Goal: Information Seeking & Learning: Learn about a topic

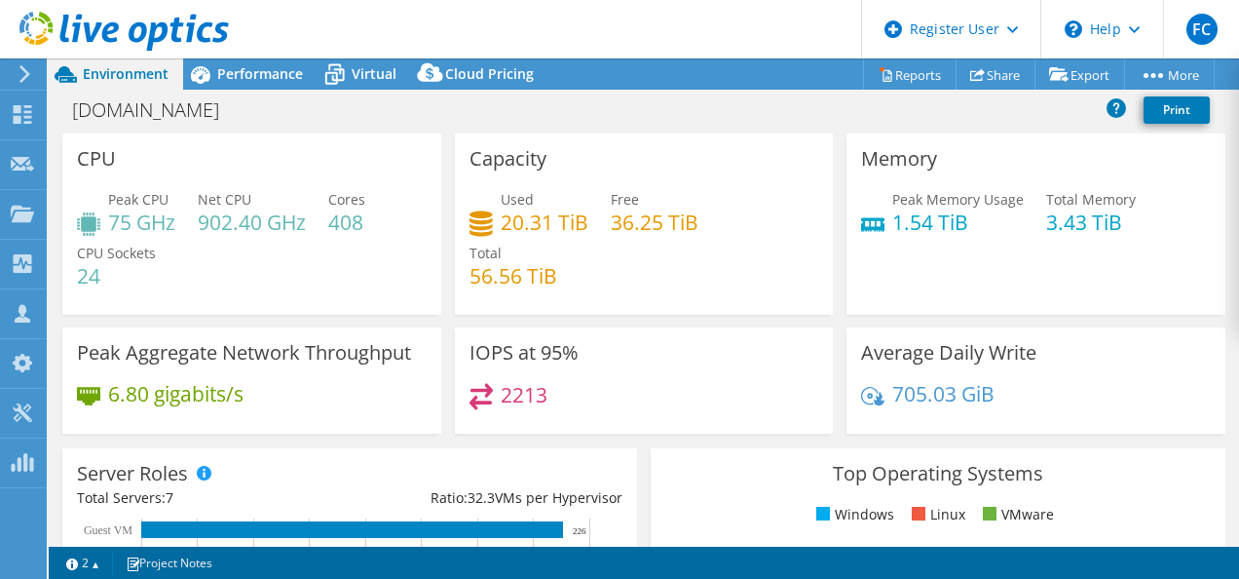
select select "USD"
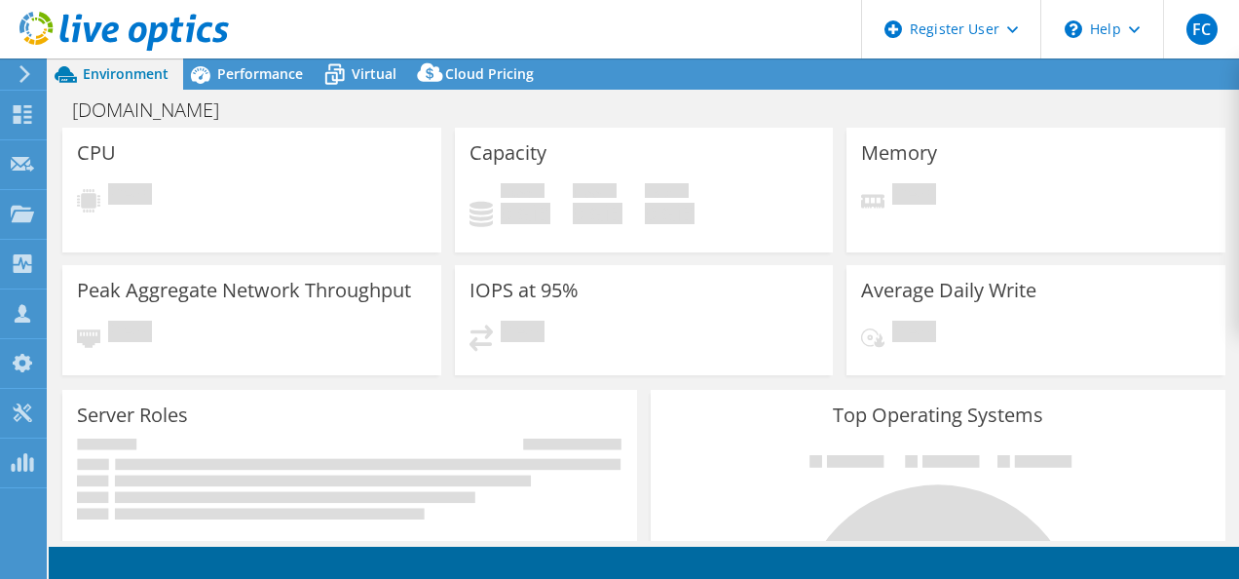
select select "USD"
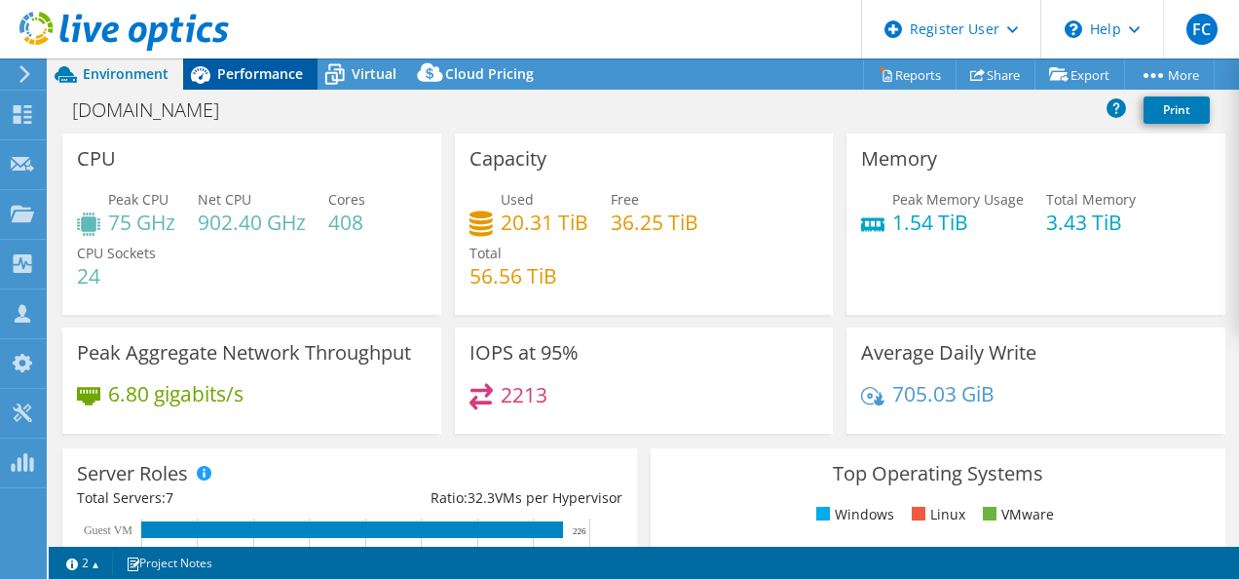
click at [247, 74] on span "Performance" at bounding box center [260, 73] width 86 height 19
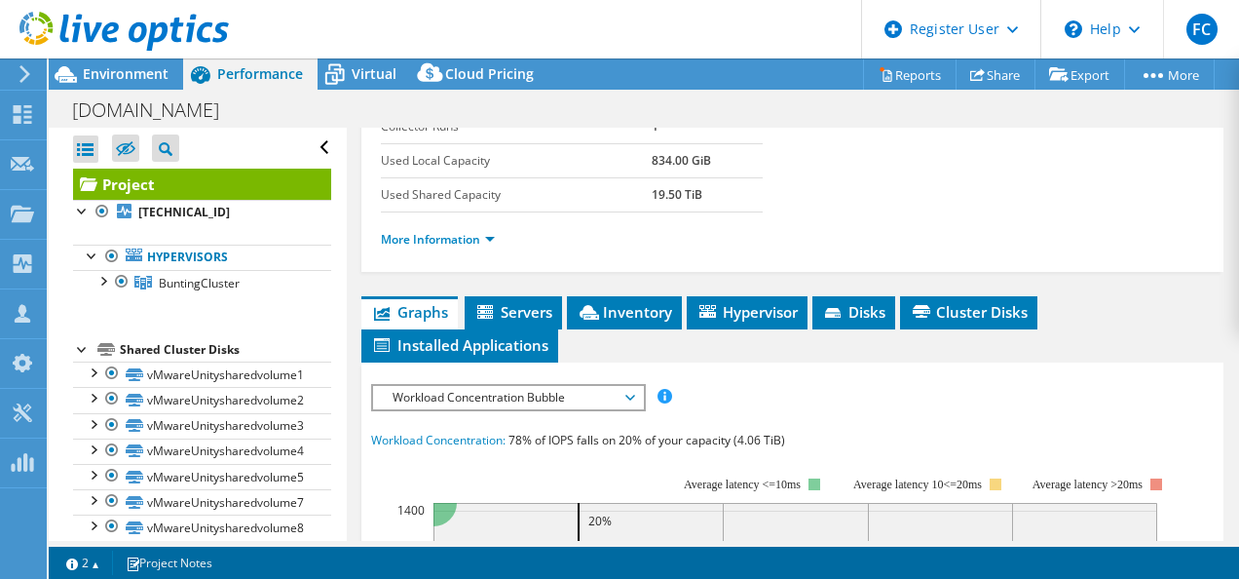
scroll to position [390, 0]
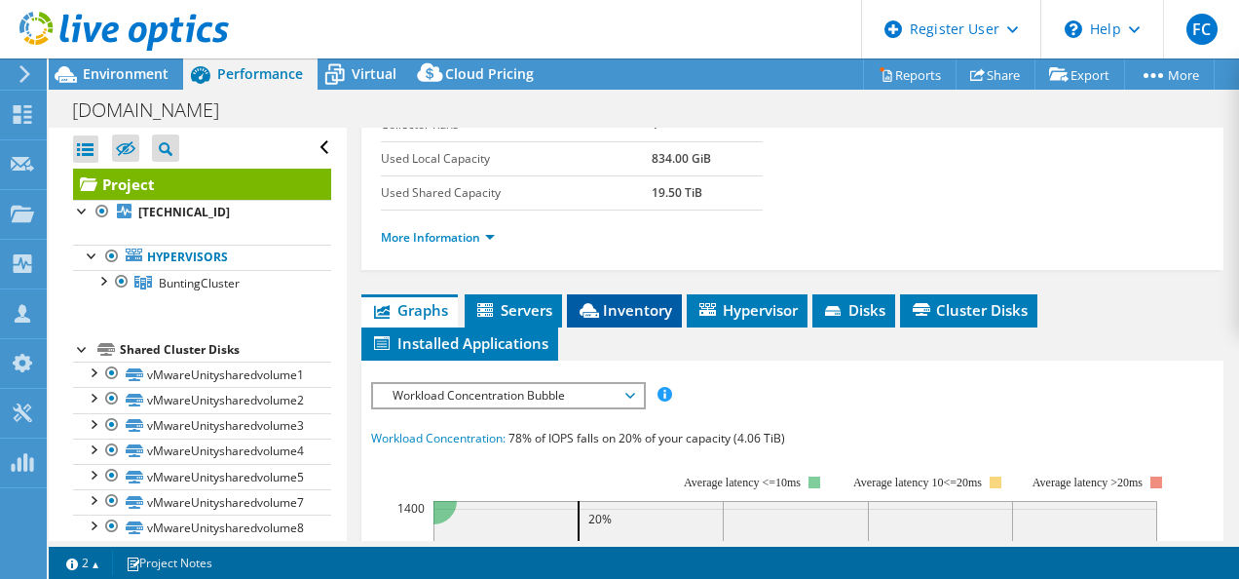
click at [668, 300] on span "Inventory" at bounding box center [624, 309] width 95 height 19
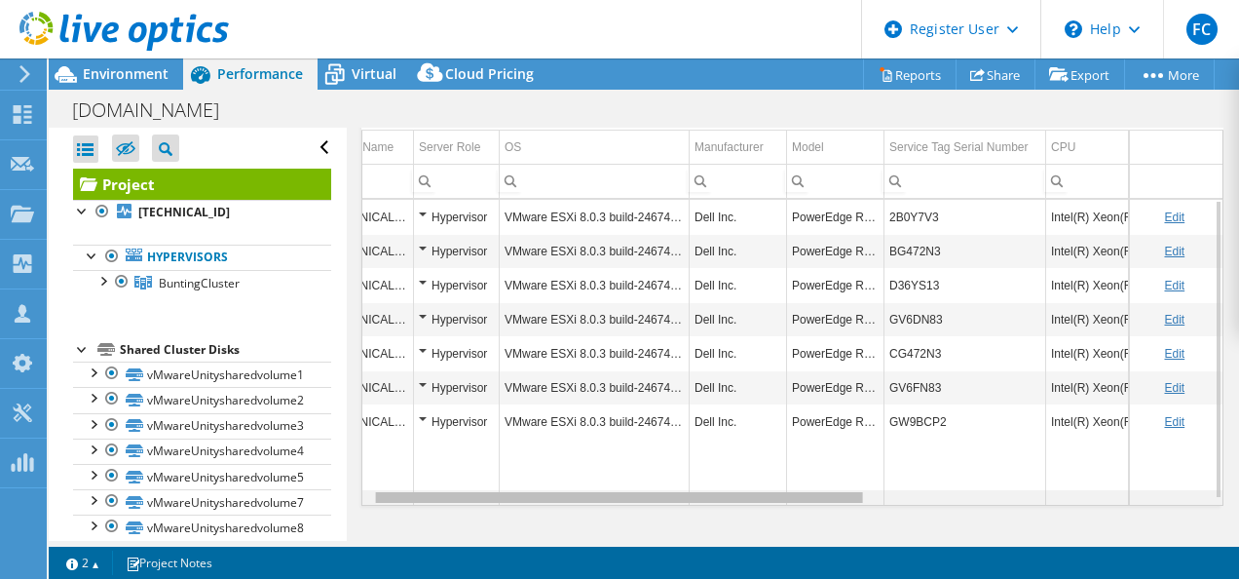
scroll to position [0, 0]
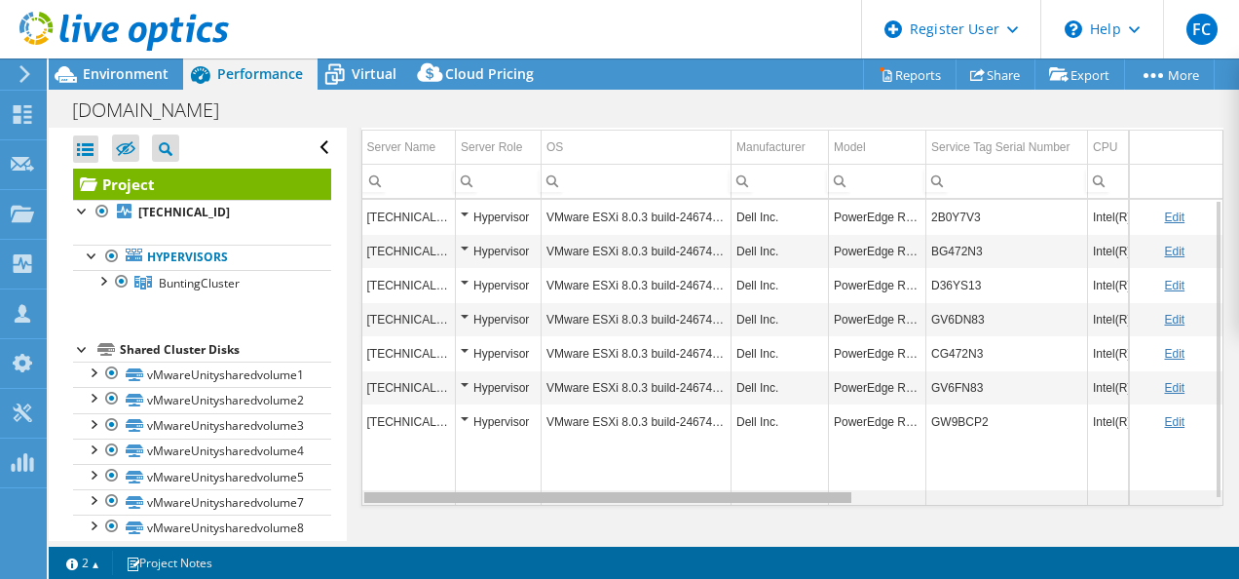
drag, startPoint x: 758, startPoint y: 491, endPoint x: 683, endPoint y: 506, distance: 76.4
click at [683, 506] on body "FC Dell User [PERSON_NAME] [PERSON_NAME][EMAIL_ADDRESS][PERSON_NAME][DOMAIN_NAM…" at bounding box center [619, 289] width 1239 height 579
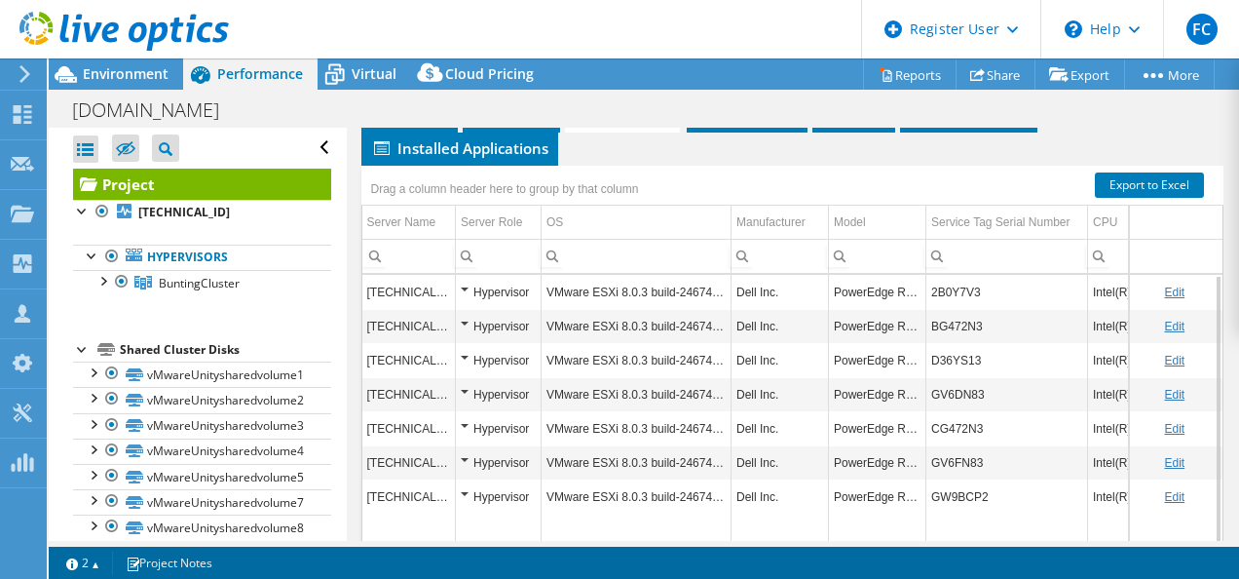
scroll to position [562, 0]
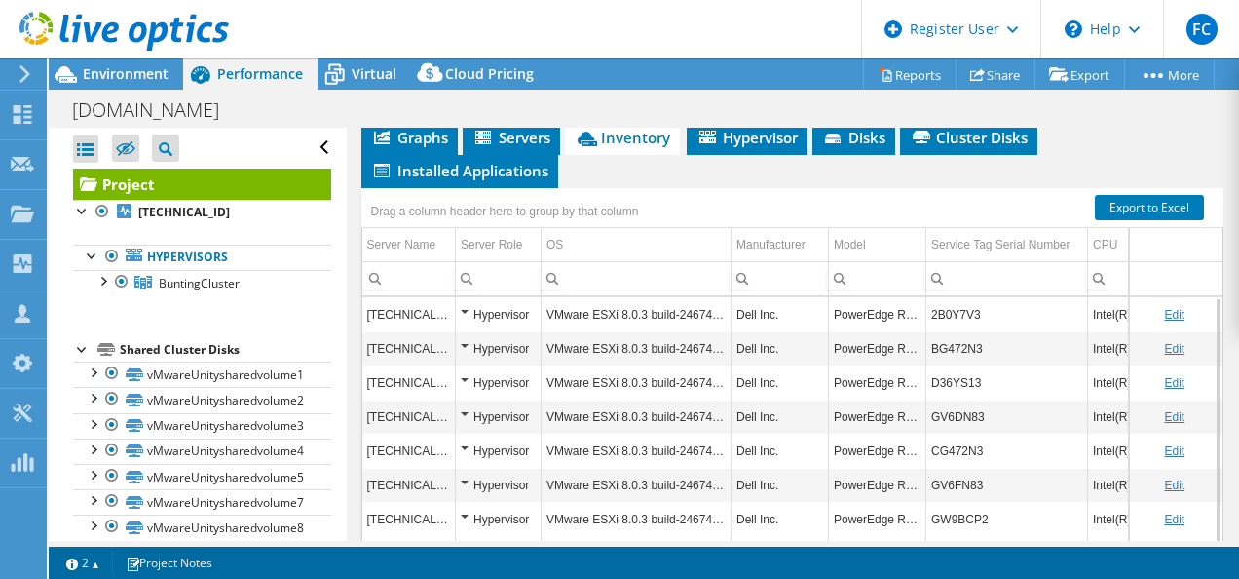
click at [466, 303] on div "Hypervisor" at bounding box center [498, 314] width 75 height 23
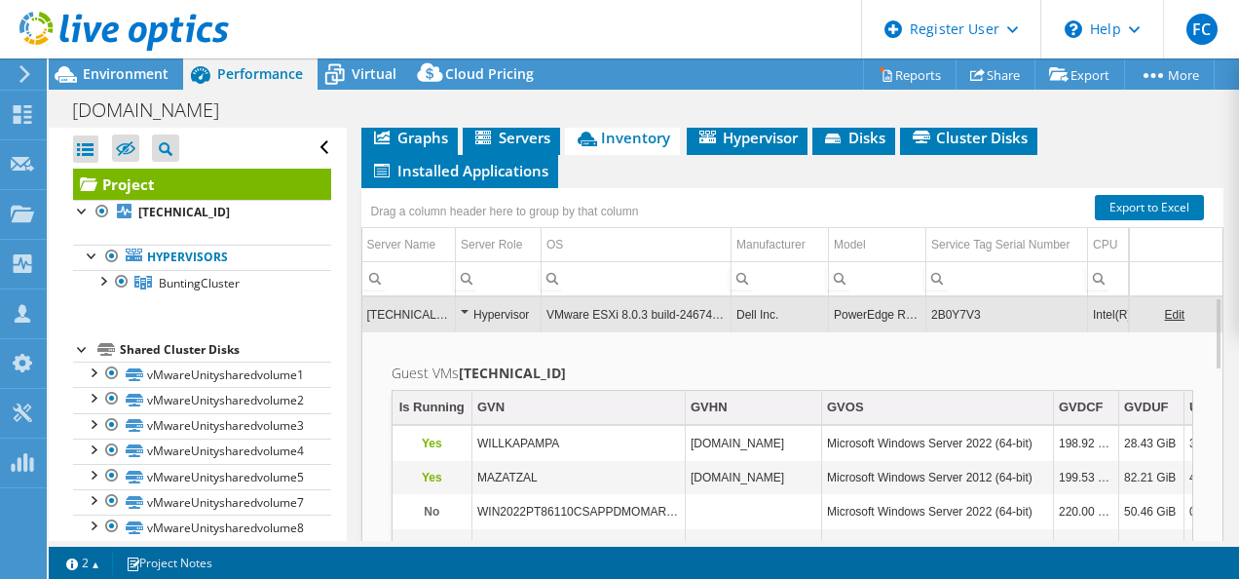
click at [466, 303] on div "Hypervisor" at bounding box center [498, 314] width 75 height 23
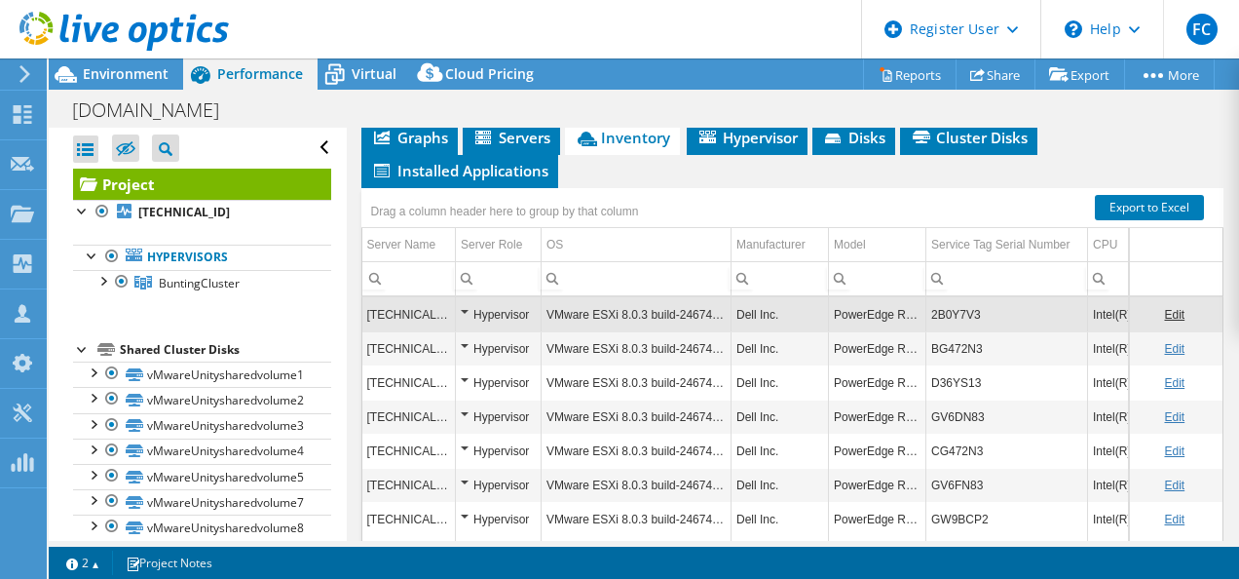
click at [466, 303] on div "Hypervisor" at bounding box center [498, 314] width 75 height 23
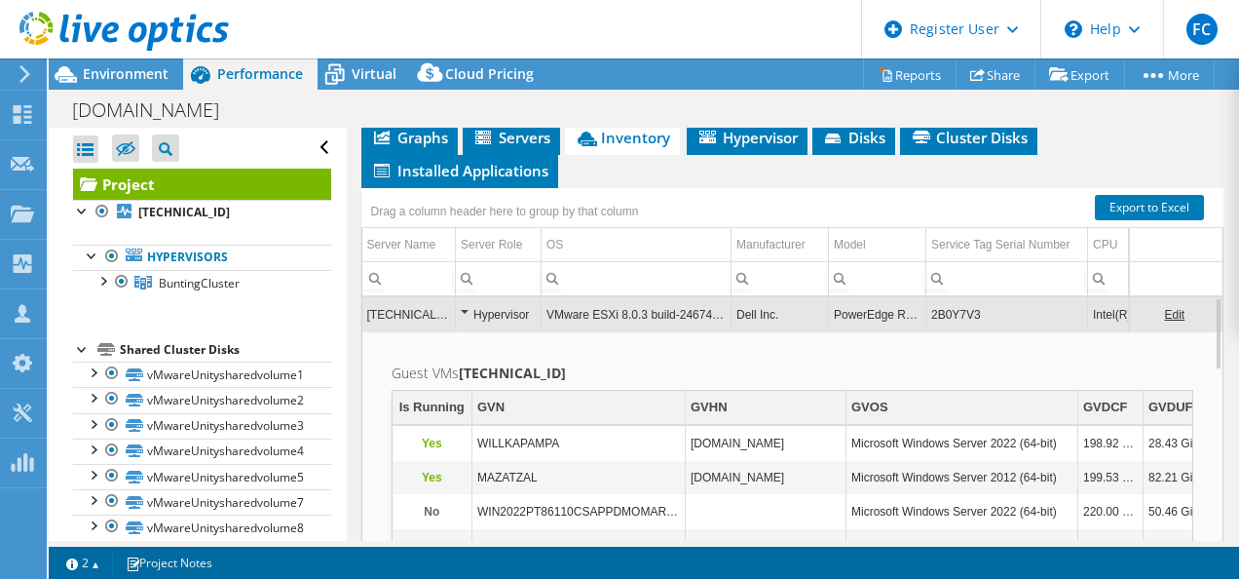
click at [466, 303] on div "Hypervisor" at bounding box center [498, 314] width 75 height 23
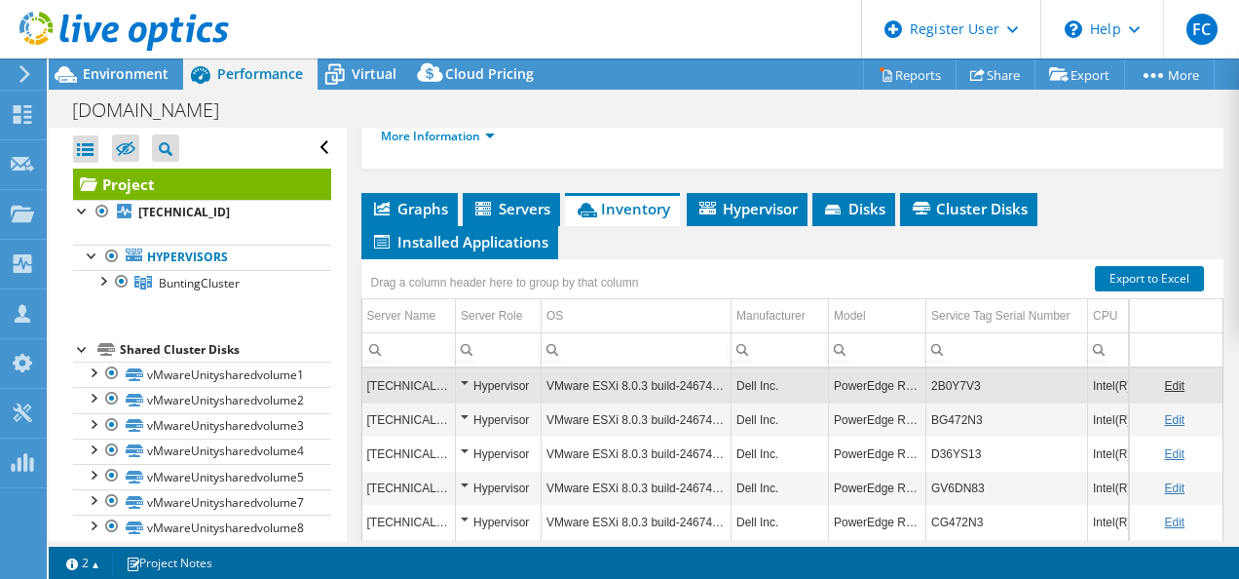
scroll to position [465, 0]
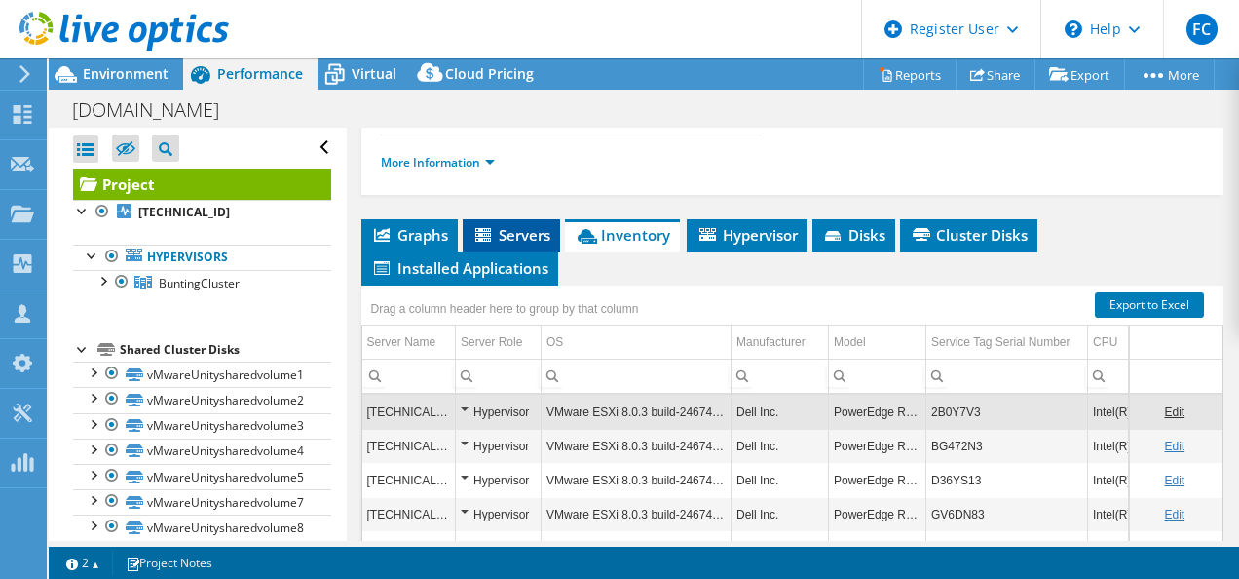
click at [524, 238] on span "Servers" at bounding box center [511, 234] width 78 height 19
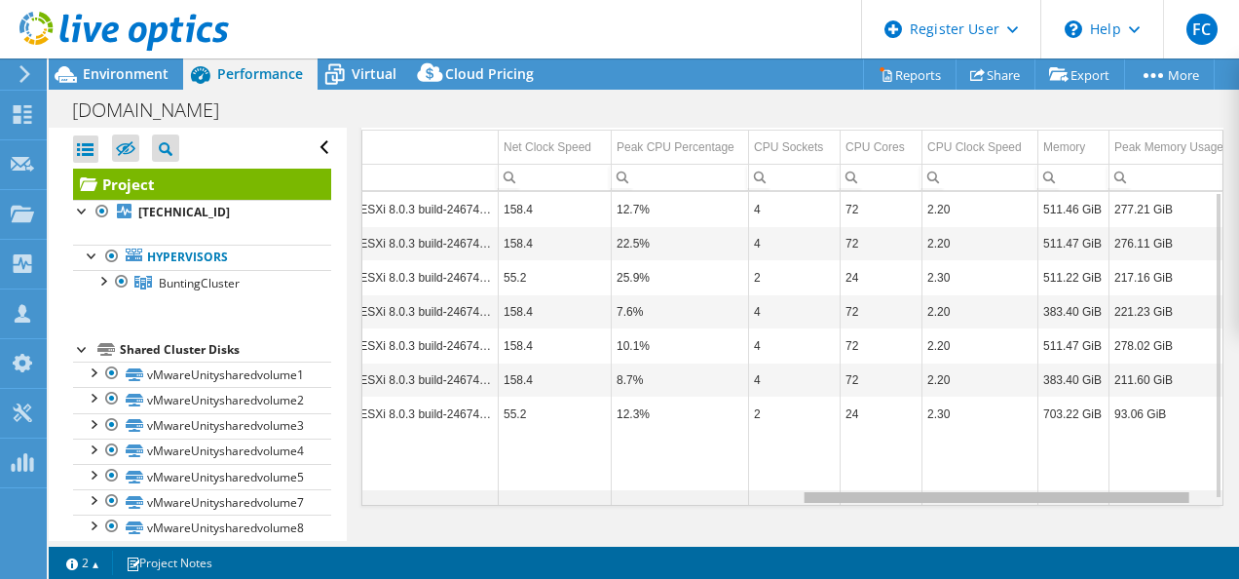
scroll to position [0, 958]
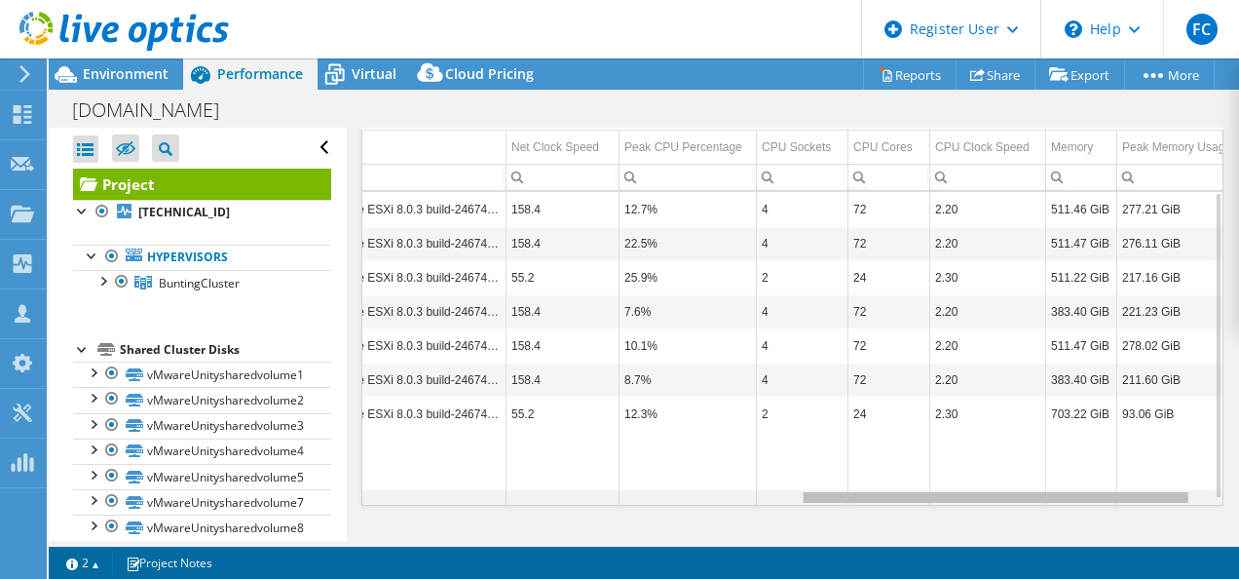
drag, startPoint x: 699, startPoint y: 495, endPoint x: 1148, endPoint y: 515, distance: 449.5
click at [1148, 515] on body "FC Dell User [PERSON_NAME] [PERSON_NAME][EMAIL_ADDRESS][PERSON_NAME][DOMAIN_NAM…" at bounding box center [619, 289] width 1239 height 579
